Goal: Task Accomplishment & Management: Use online tool/utility

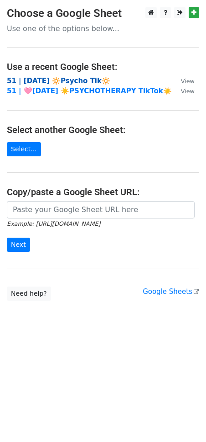
click at [67, 80] on strong "51 | [DATE] 🔆Psycho Tik🔆" at bounding box center [59, 81] width 104 height 8
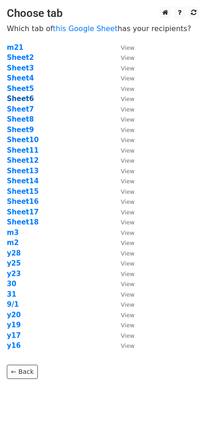
click at [26, 100] on strong "Sheet6" at bounding box center [20, 99] width 27 height 8
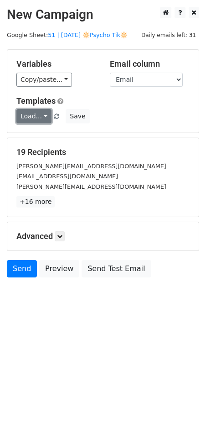
click at [27, 118] on link "Load..." at bounding box center [33, 116] width 35 height 14
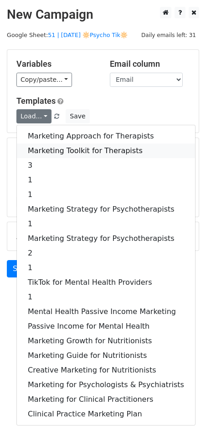
click at [60, 150] on link "Marketing Toolkit for Therapists" at bounding box center [106, 150] width 179 height 15
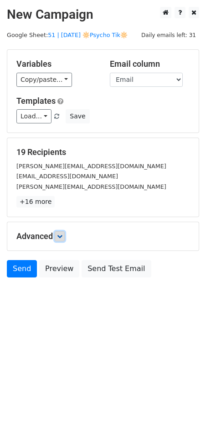
click at [63, 235] on icon at bounding box center [59, 235] width 5 height 5
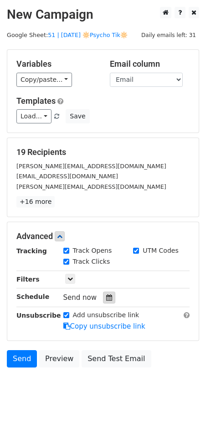
click at [106, 292] on div at bounding box center [109, 297] width 12 height 12
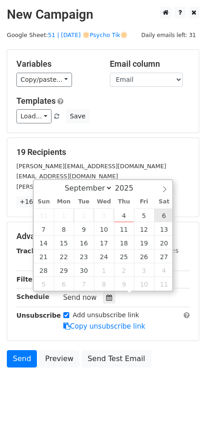
type input "2025-09-06 12:00"
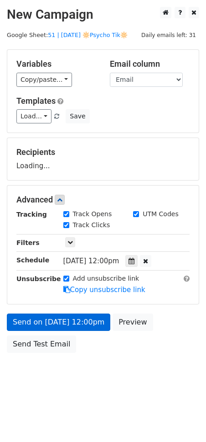
click at [82, 315] on form "Variables Copy/paste... {{Name}} {{Email}} Email column Name Email Templates Lo…" at bounding box center [103, 203] width 193 height 308
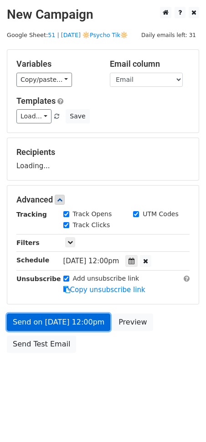
click at [81, 322] on link "Send on Sep 6 at 12:00pm" at bounding box center [59, 321] width 104 height 17
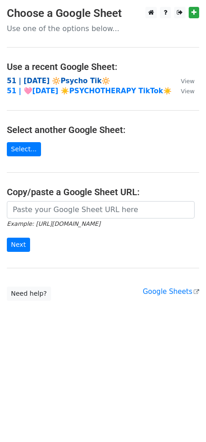
click at [48, 83] on strong "51 | [DATE] 🔆Psycho Tik🔆" at bounding box center [59, 81] width 104 height 8
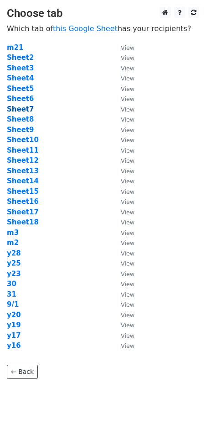
click at [21, 105] on strong "Sheet7" at bounding box center [20, 109] width 27 height 8
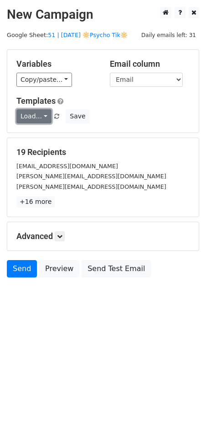
click at [31, 111] on link "Load..." at bounding box center [33, 116] width 35 height 14
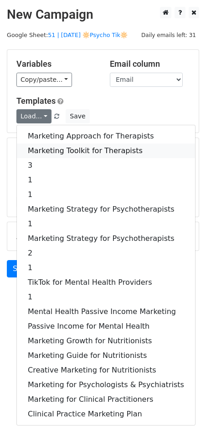
click at [74, 149] on link "Marketing Toolkit for Therapists" at bounding box center [106, 150] width 179 height 15
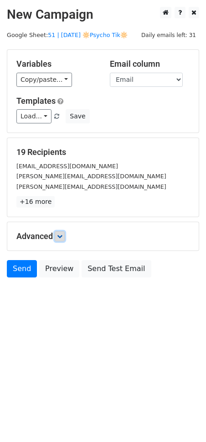
click at [62, 236] on icon at bounding box center [59, 235] width 5 height 5
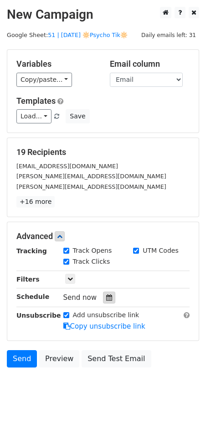
click at [105, 299] on div at bounding box center [109, 297] width 12 height 12
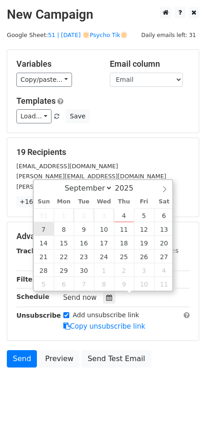
type input "2025-09-07 12:00"
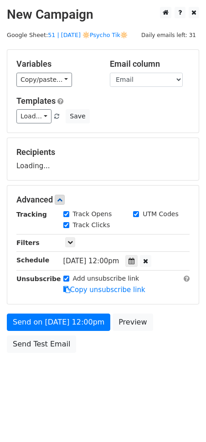
click at [54, 312] on form "Variables Copy/paste... {{Name}} {{Email}} Email column Name Email Templates Lo…" at bounding box center [103, 203] width 193 height 308
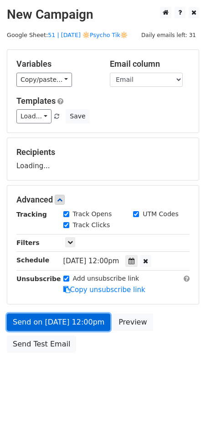
click at [50, 320] on link "Send on Sep 7 at 12:00pm" at bounding box center [59, 321] width 104 height 17
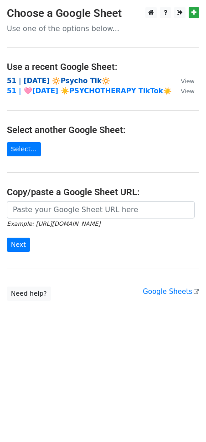
click at [61, 78] on strong "51 | [DATE] 🔆Psycho Tik🔆" at bounding box center [59, 81] width 104 height 8
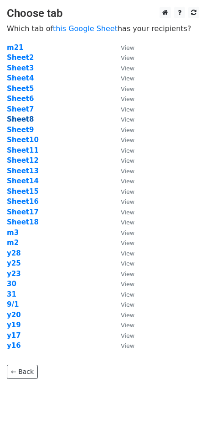
click at [28, 116] on strong "Sheet8" at bounding box center [20, 119] width 27 height 8
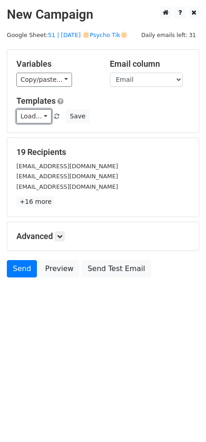
click at [34, 114] on link "Load..." at bounding box center [33, 116] width 35 height 14
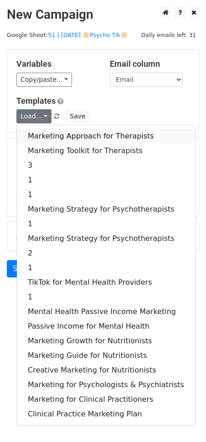
click at [37, 135] on link "Marketing Approach for Therapists" at bounding box center [106, 136] width 179 height 15
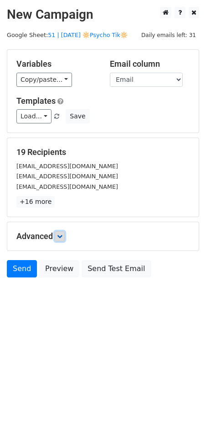
click at [64, 238] on link at bounding box center [60, 236] width 10 height 10
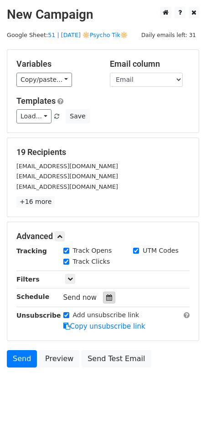
click at [108, 298] on div at bounding box center [109, 297] width 12 height 12
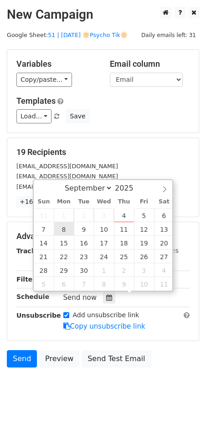
type input "2025-09-08 12:00"
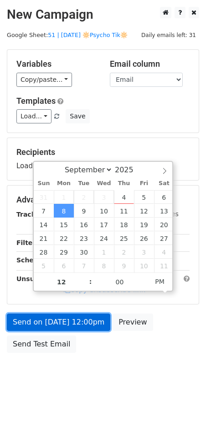
click at [43, 323] on link "Send on Sep 8 at 12:00pm" at bounding box center [59, 321] width 104 height 17
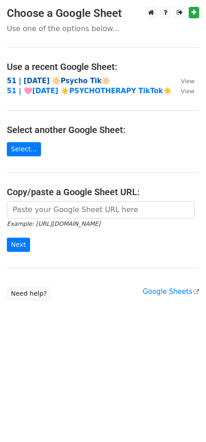
click at [71, 83] on strong "51 | [DATE] 🔆Psycho Tik🔆" at bounding box center [59, 81] width 104 height 8
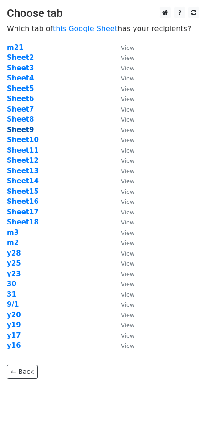
click at [29, 130] on strong "Sheet9" at bounding box center [20, 130] width 27 height 8
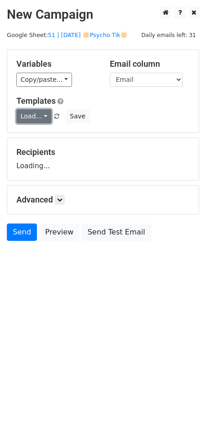
click at [28, 116] on link "Load..." at bounding box center [33, 116] width 35 height 14
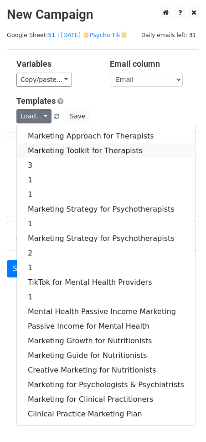
click at [77, 150] on link "Marketing Toolkit for Therapists" at bounding box center [106, 150] width 179 height 15
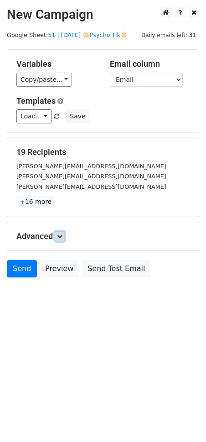
click at [60, 237] on icon at bounding box center [59, 235] width 5 height 5
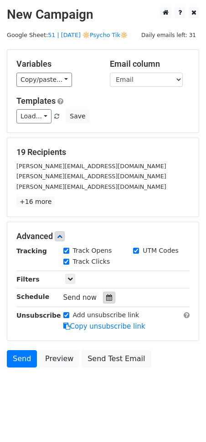
click at [106, 296] on icon at bounding box center [109, 297] width 6 height 6
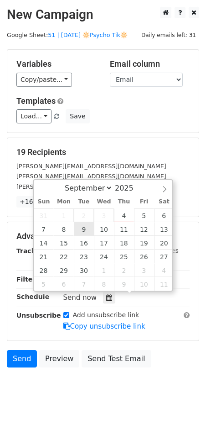
type input "2025-09-09 12:00"
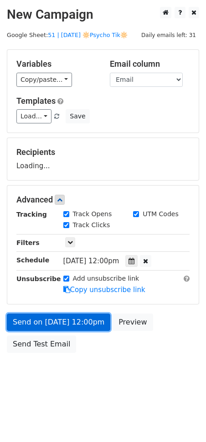
click at [80, 314] on link "Send on Sep 9 at 12:00pm" at bounding box center [59, 321] width 104 height 17
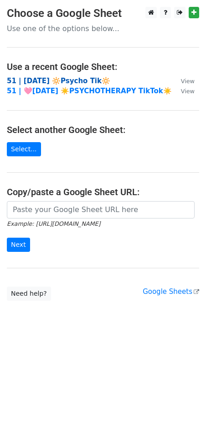
click at [67, 81] on strong "51 | [DATE] 🔆Psycho Tik🔆" at bounding box center [59, 81] width 104 height 8
